Goal: Information Seeking & Learning: Learn about a topic

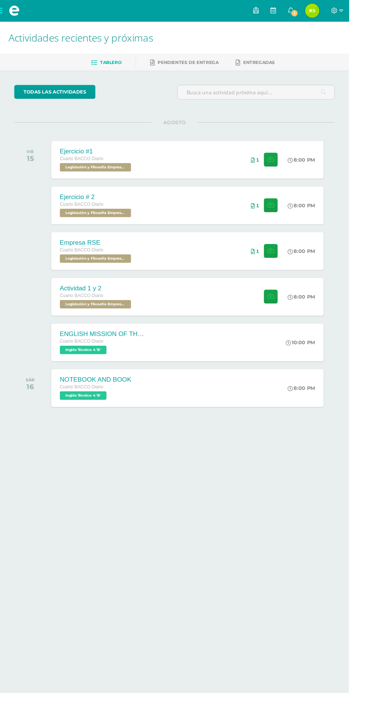
click at [9, 9] on span at bounding box center [15, 11] width 30 height 22
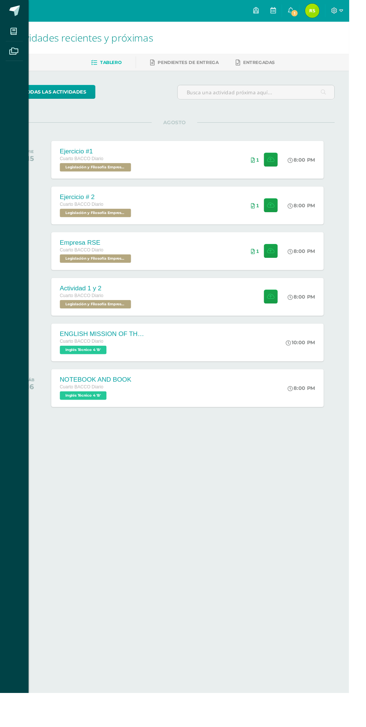
click at [15, 32] on icon at bounding box center [14, 32] width 7 height 7
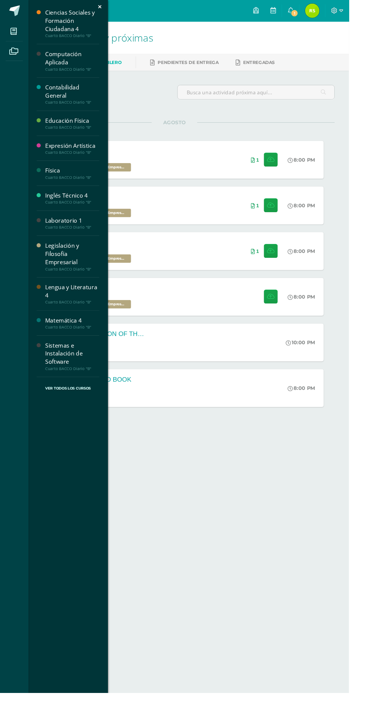
click at [62, 380] on div "Sistemas e Instalación de Software" at bounding box center [75, 371] width 57 height 26
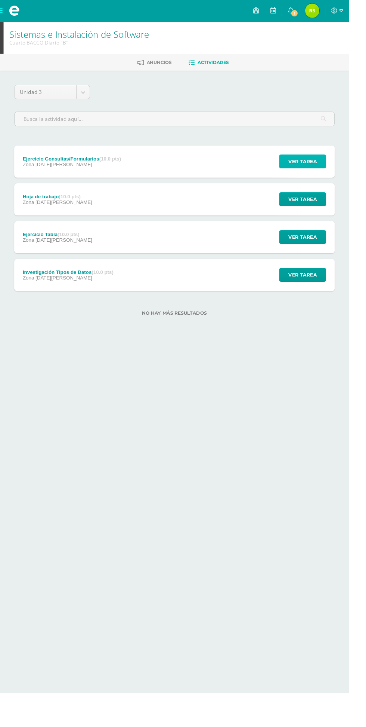
click at [322, 168] on span "Ver tarea" at bounding box center [318, 169] width 30 height 14
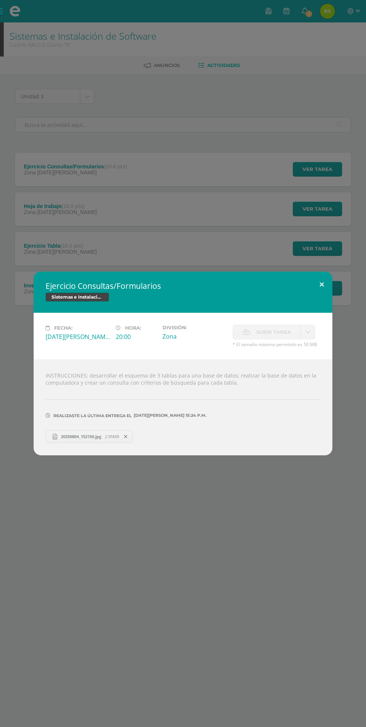
click at [331, 292] on button at bounding box center [322, 284] width 21 height 25
